Goal: Task Accomplishment & Management: Use online tool/utility

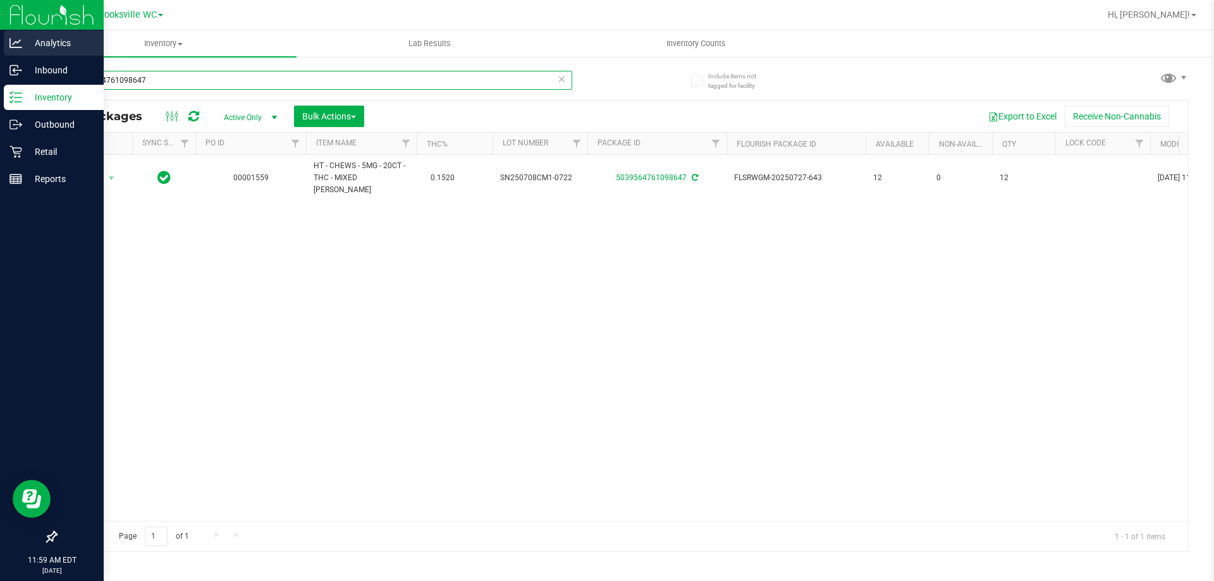
drag, startPoint x: 265, startPoint y: 78, endPoint x: 0, endPoint y: 31, distance: 269.7
click at [0, 31] on div "Analytics Inbound Inventory Outbound Retail Reports 11:59 AM EDT [DATE] 08/24 B…" at bounding box center [607, 290] width 1214 height 581
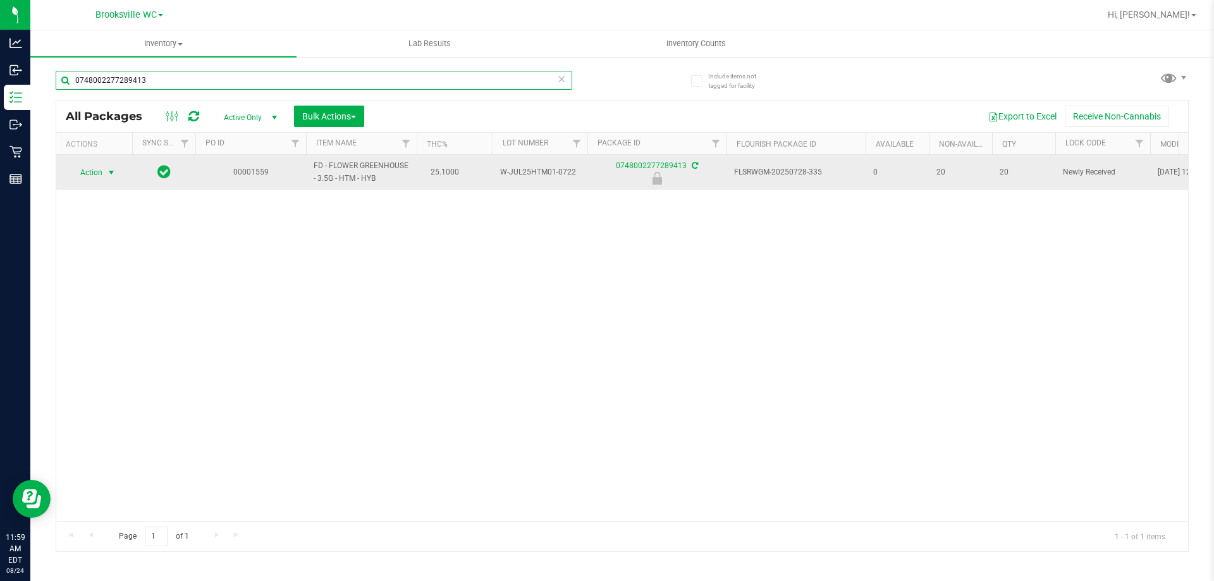
type input "0748002277289413"
click at [97, 171] on span "Action" at bounding box center [86, 173] width 34 height 18
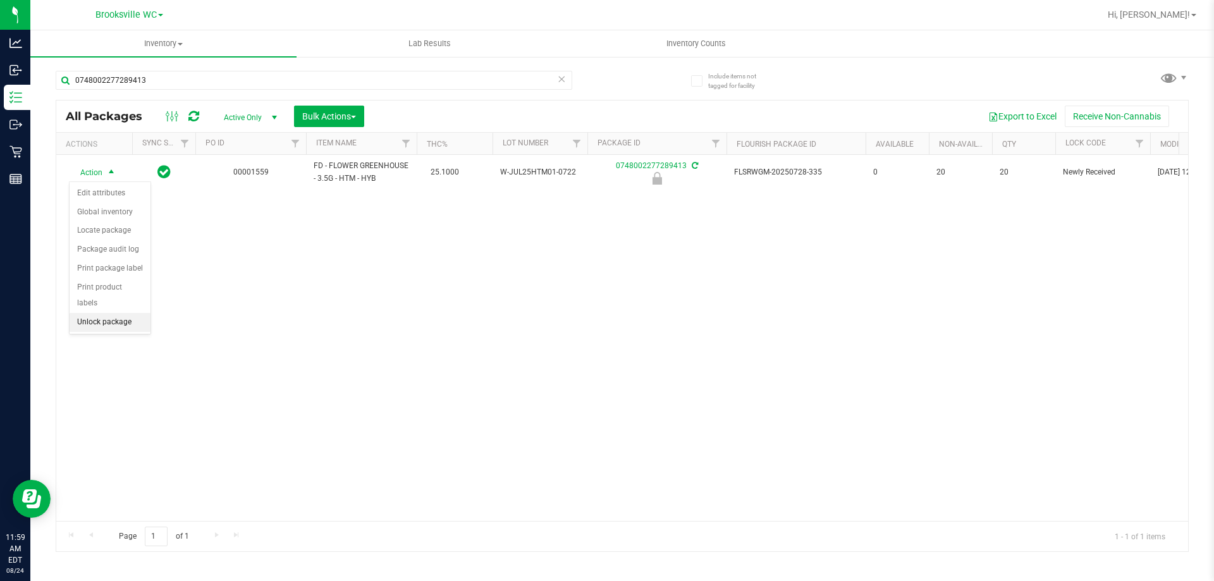
click at [104, 313] on li "Unlock package" at bounding box center [110, 322] width 81 height 19
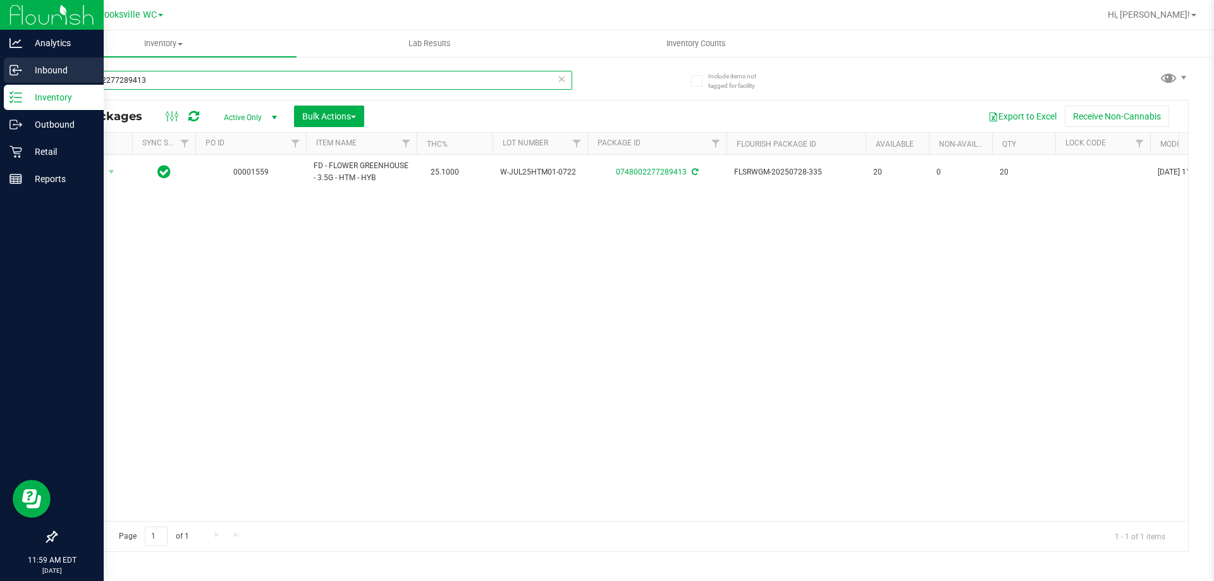
drag, startPoint x: 171, startPoint y: 86, endPoint x: 0, endPoint y: 78, distance: 170.8
click at [0, 79] on div "Analytics Inbound Inventory Outbound Retail Reports 11:59 AM EDT [DATE] 08/24 B…" at bounding box center [607, 290] width 1214 height 581
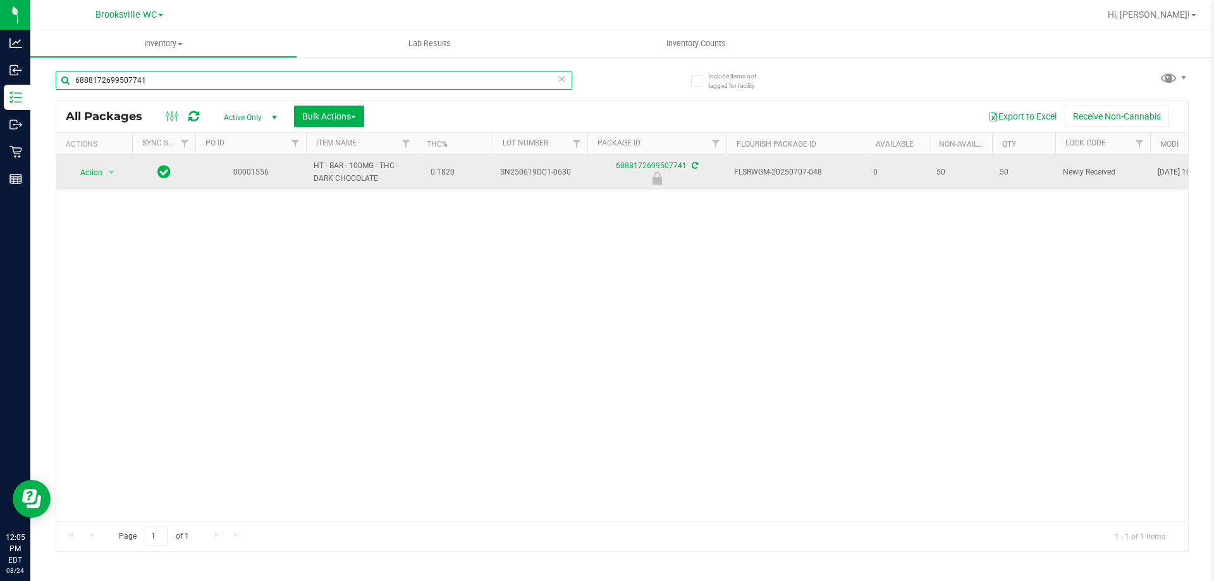
type input "6888172699507741"
click at [96, 176] on span "Action" at bounding box center [86, 173] width 34 height 18
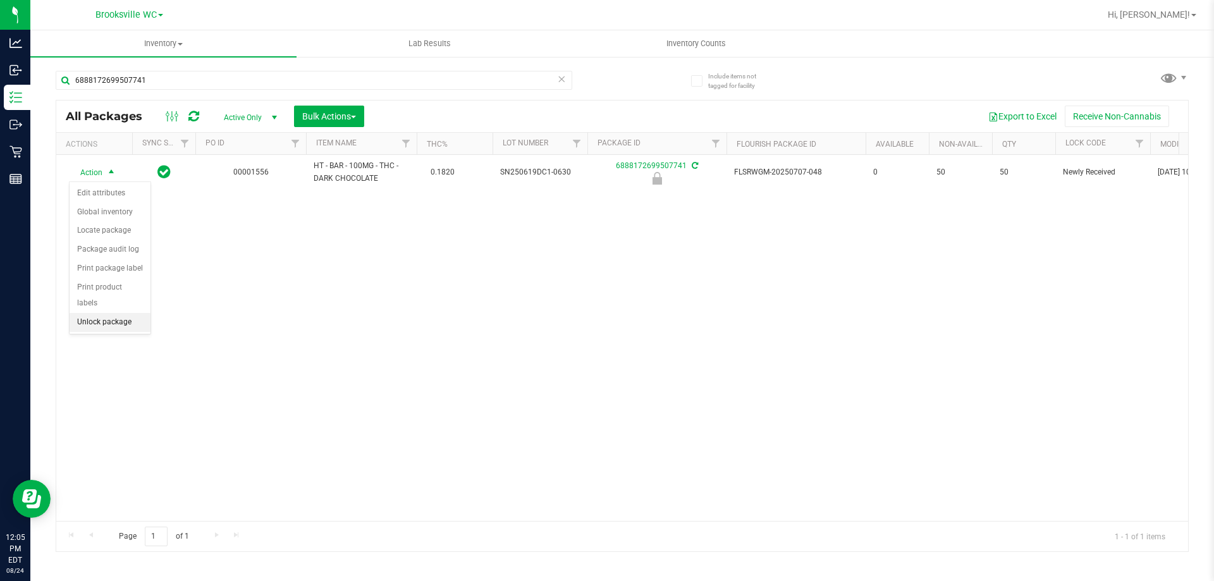
click at [116, 313] on li "Unlock package" at bounding box center [110, 322] width 81 height 19
